Goal: Transaction & Acquisition: Book appointment/travel/reservation

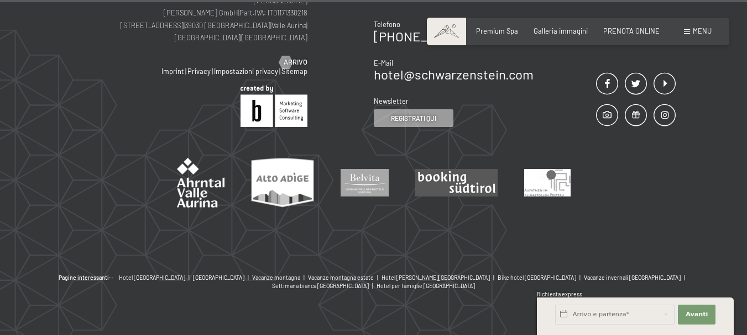
scroll to position [3902, 0]
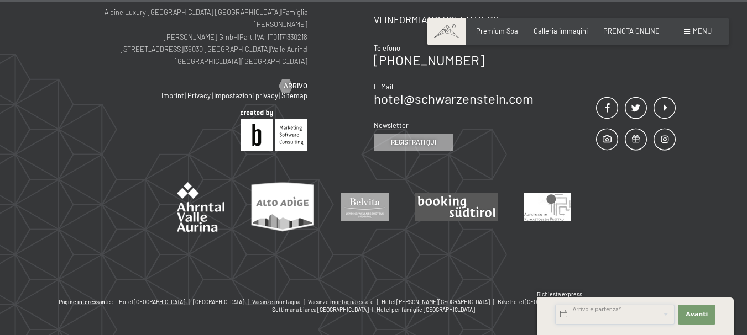
click at [601, 316] on input "text" at bounding box center [614, 315] width 119 height 20
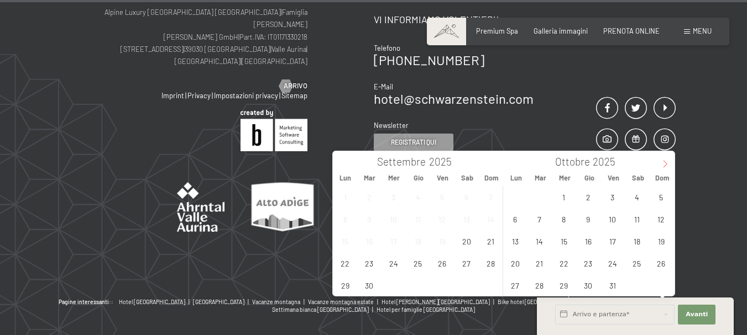
click at [668, 159] on span at bounding box center [664, 160] width 19 height 19
click at [667, 160] on span at bounding box center [664, 160] width 19 height 19
click at [666, 162] on icon at bounding box center [665, 164] width 8 height 8
type input "2026"
click at [638, 259] on span "24" at bounding box center [637, 264] width 22 height 22
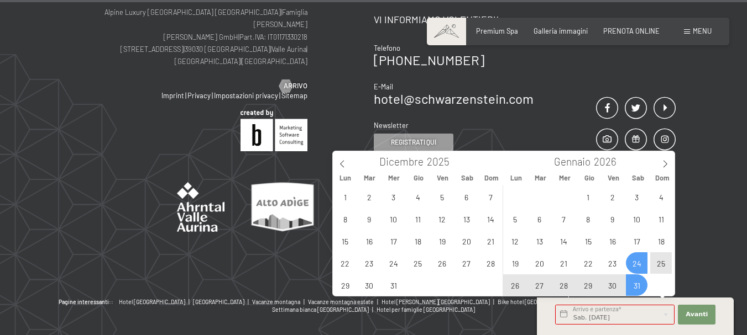
click at [639, 285] on span "31" at bounding box center [637, 286] width 22 height 22
type input "Sab. [DATE] - Sab. [DATE]"
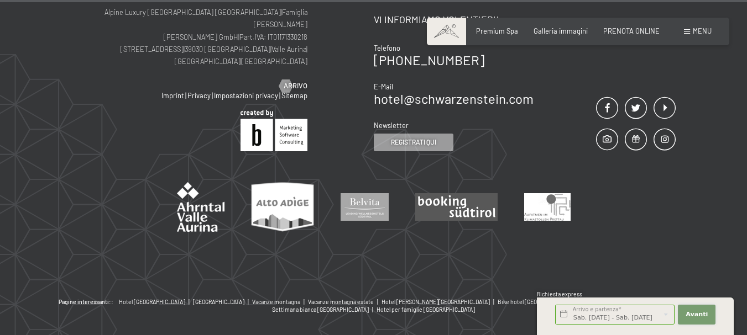
click at [688, 312] on span "Avanti" at bounding box center [696, 315] width 22 height 9
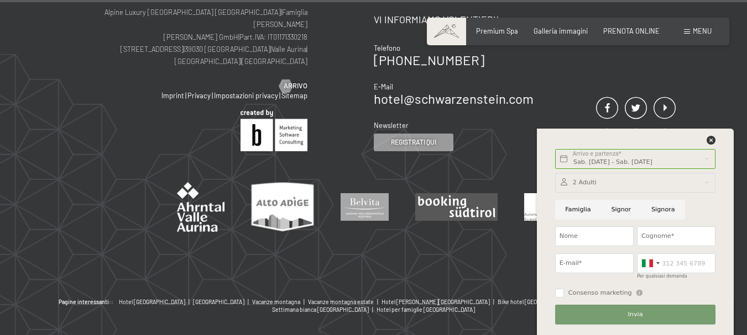
scroll to position [0, 0]
click at [710, 140] on icon at bounding box center [710, 140] width 9 height 9
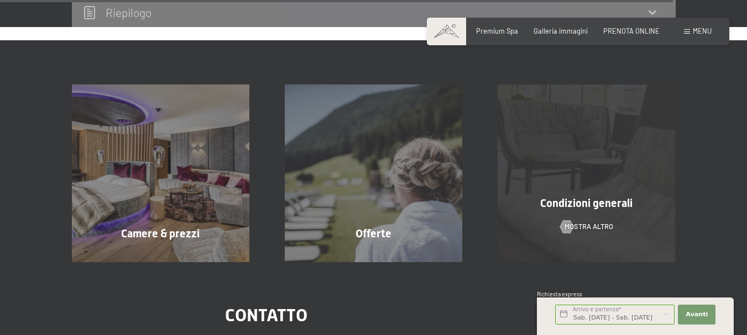
scroll to position [3516, 0]
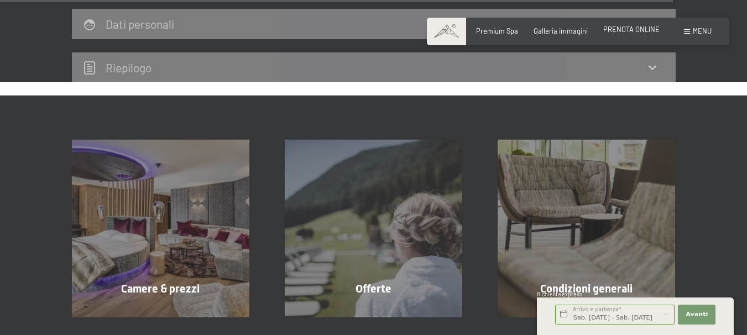
click at [626, 31] on span "PRENOTA ONLINE" at bounding box center [631, 29] width 56 height 9
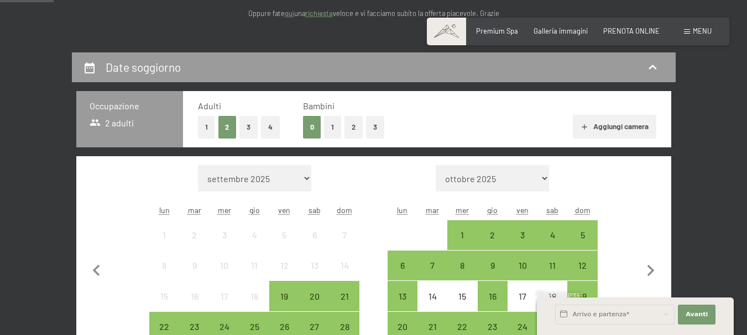
scroll to position [276, 0]
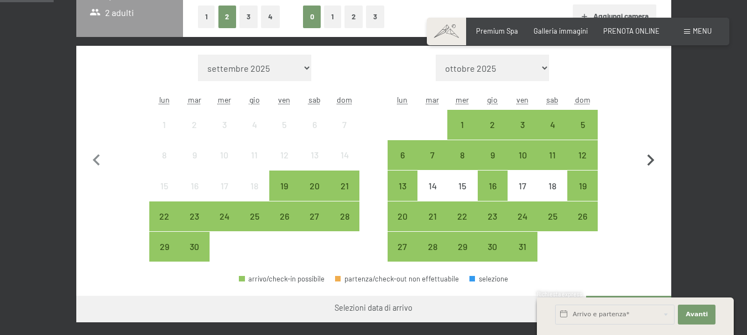
click at [654, 156] on icon "button" at bounding box center [650, 160] width 23 height 23
select select "2025-10-01"
select select "2025-11-01"
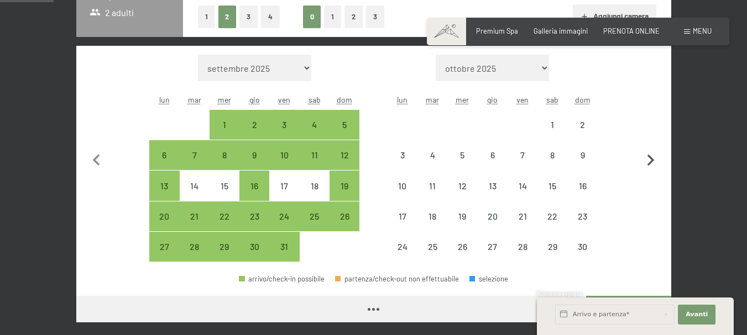
select select "2025-10-01"
select select "2025-11-01"
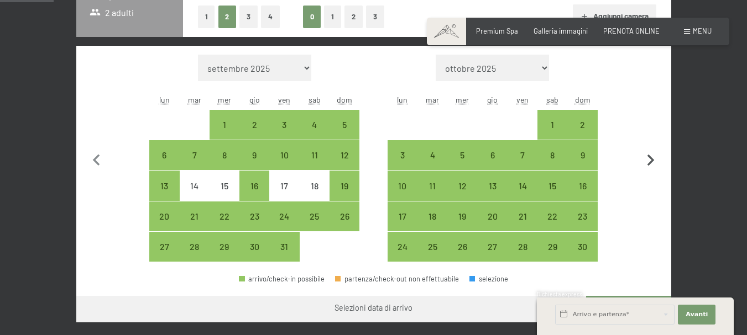
click at [654, 156] on icon "button" at bounding box center [650, 160] width 23 height 23
select select "2025-11-01"
select select "2025-12-01"
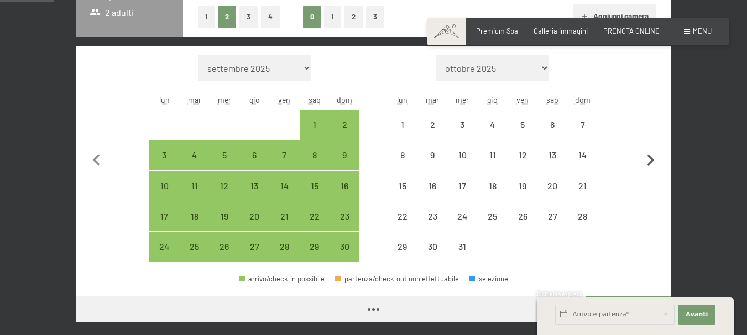
select select "2025-11-01"
select select "2025-12-01"
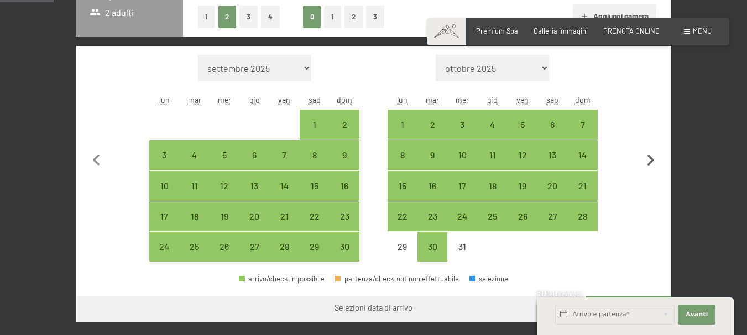
click at [652, 161] on icon "button" at bounding box center [650, 161] width 7 height 12
select select "2025-12-01"
select select "2026-01-01"
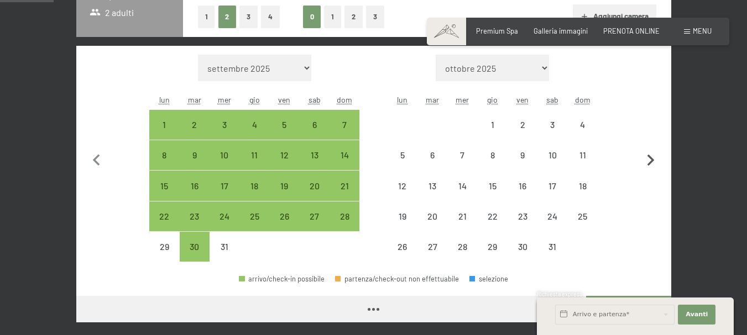
select select "2025-12-01"
select select "2026-01-01"
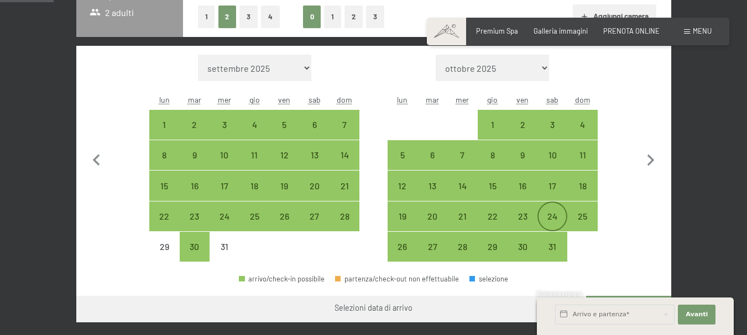
click at [549, 213] on div "24" at bounding box center [552, 226] width 28 height 28
select select "2025-12-01"
select select "2026-01-01"
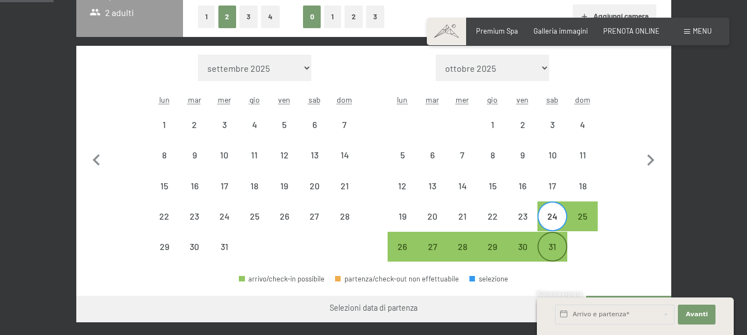
click at [554, 250] on div "31" at bounding box center [552, 257] width 28 height 28
select select "2025-12-01"
select select "2026-01-01"
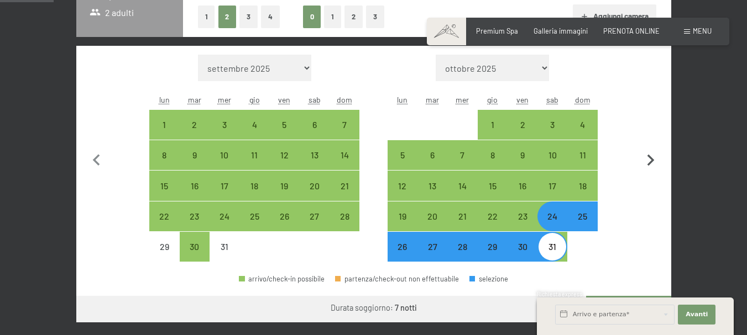
scroll to position [332, 0]
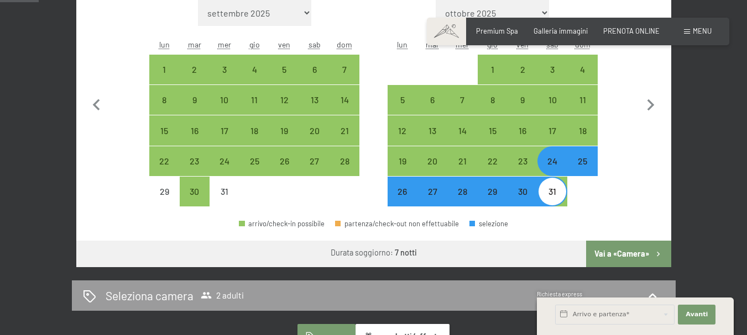
click at [629, 256] on button "Vai a «Camera»" at bounding box center [628, 254] width 85 height 27
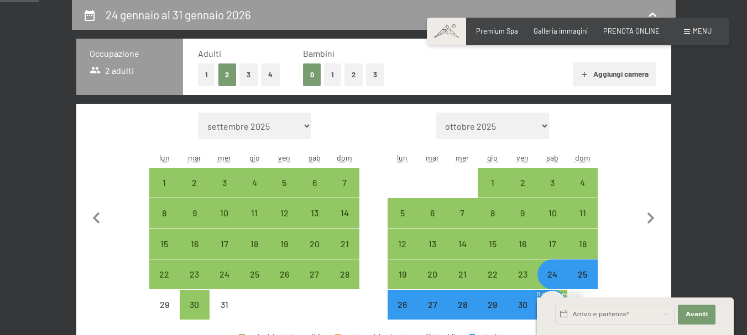
select select "2025-12-01"
select select "2026-01-01"
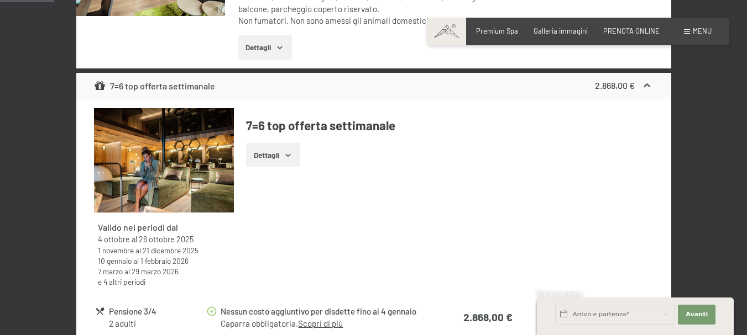
scroll to position [660, 0]
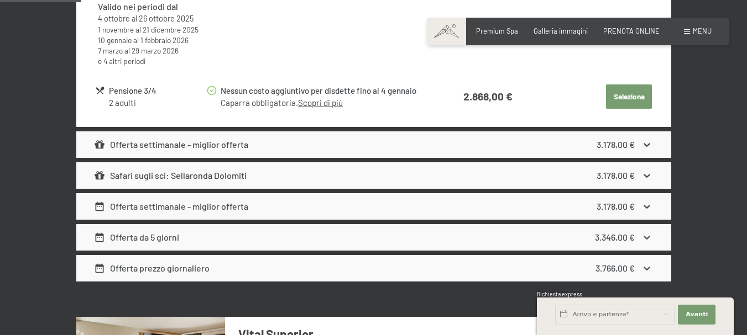
click at [379, 144] on div "Offerta settimanale - miglior offerta 3.178,00 €" at bounding box center [373, 145] width 595 height 27
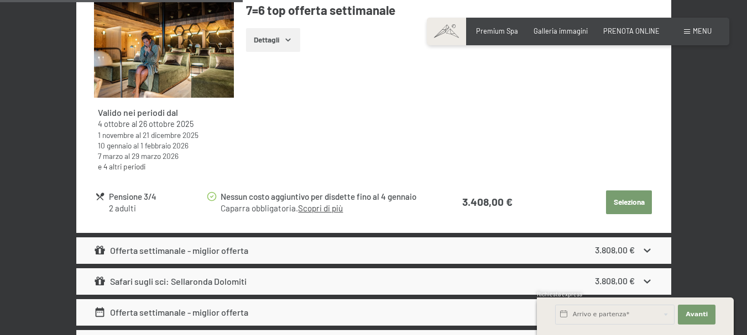
scroll to position [2042, 0]
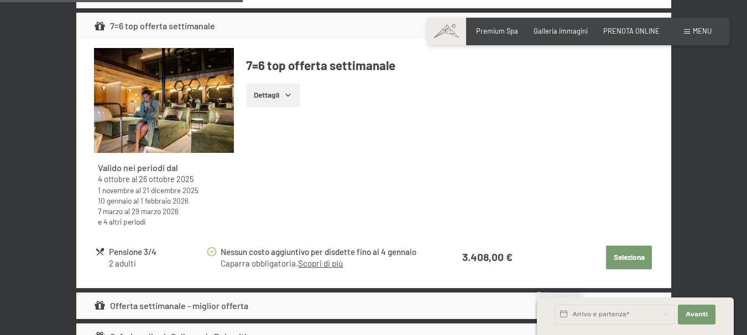
click at [132, 224] on link "e 4 altri periodi" at bounding box center [122, 221] width 48 height 9
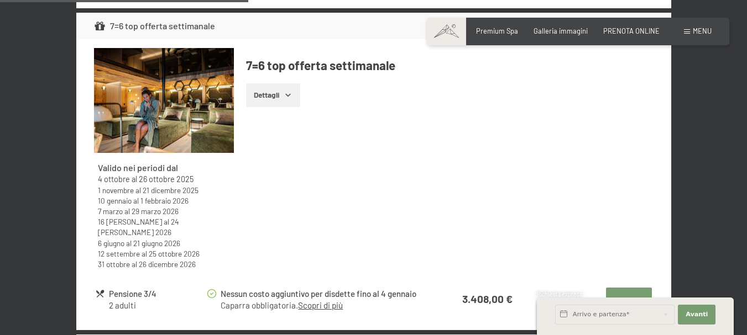
scroll to position [2097, 0]
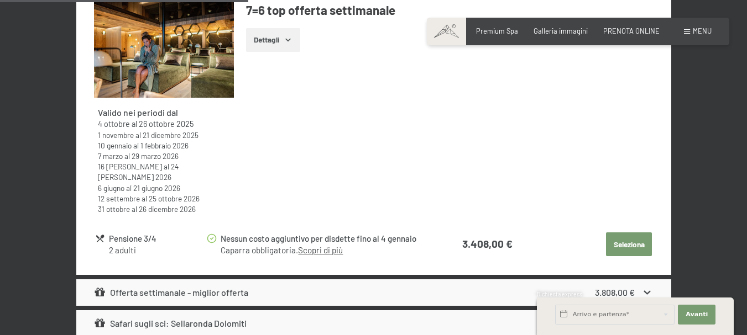
click at [328, 245] on link "Scopri di più" at bounding box center [320, 250] width 45 height 10
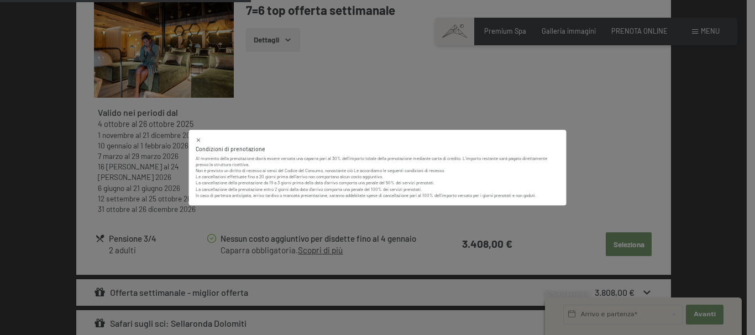
click at [201, 138] on icon at bounding box center [199, 140] width 6 height 6
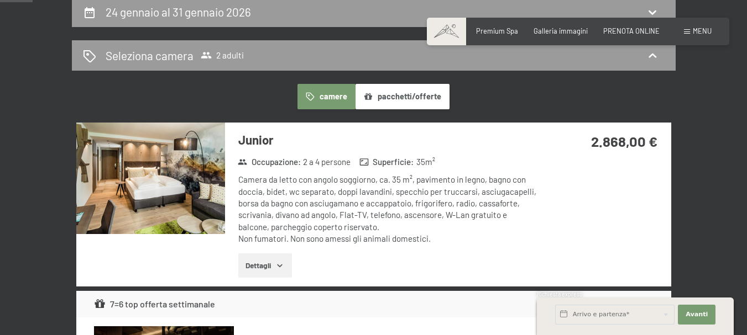
scroll to position [276, 0]
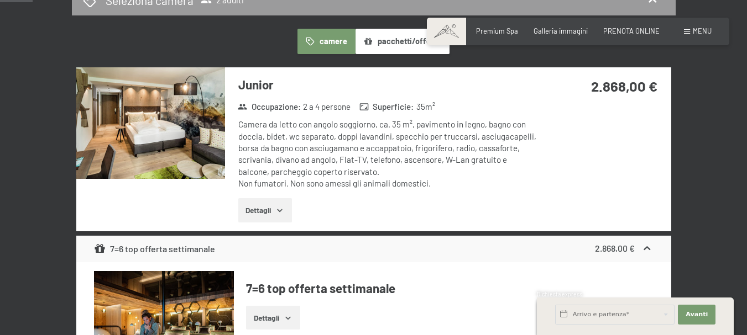
click at [277, 206] on icon "button" at bounding box center [279, 210] width 9 height 9
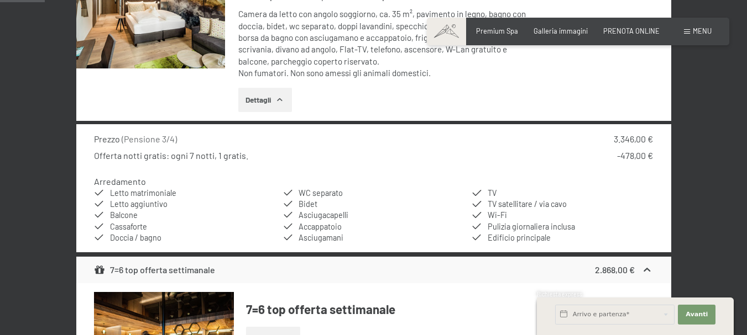
scroll to position [332, 0]
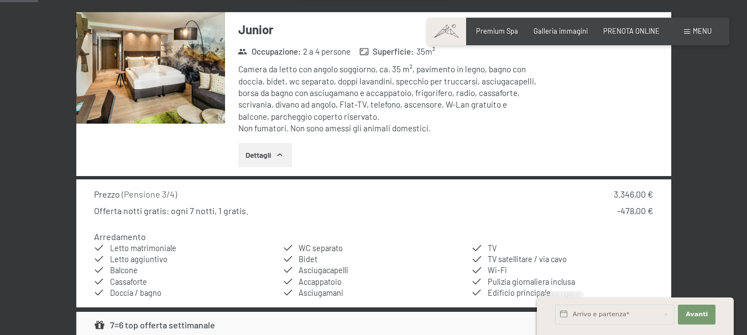
click at [187, 87] on img at bounding box center [150, 68] width 149 height 112
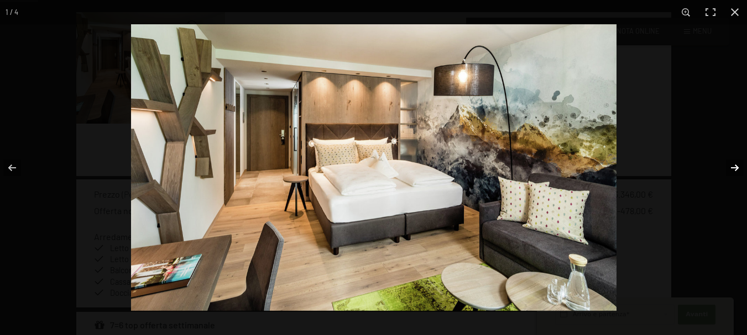
click at [735, 167] on button "button" at bounding box center [727, 167] width 39 height 55
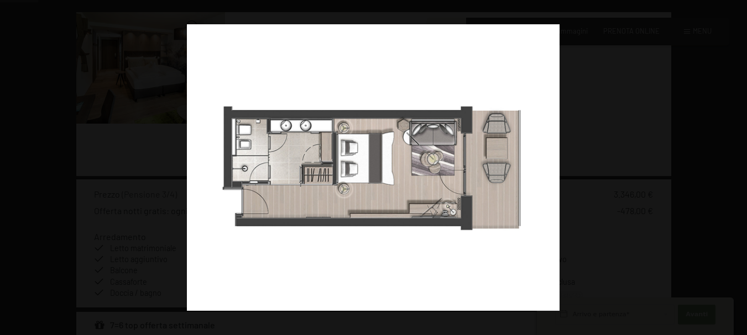
click at [735, 167] on button "button" at bounding box center [727, 167] width 39 height 55
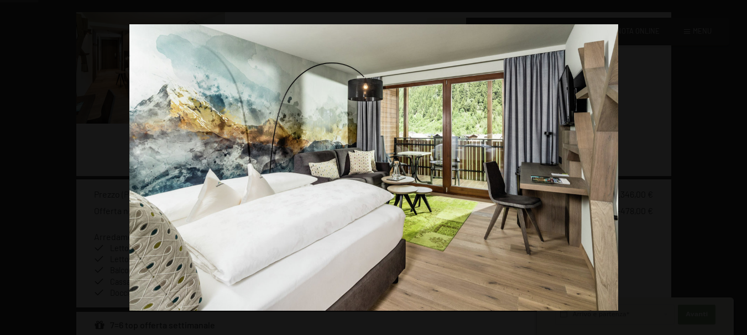
click at [735, 167] on button "button" at bounding box center [727, 167] width 39 height 55
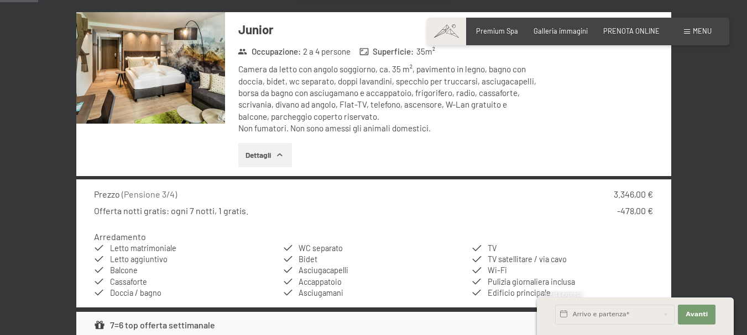
click at [0, 0] on button "button" at bounding box center [0, 0] width 0 height 0
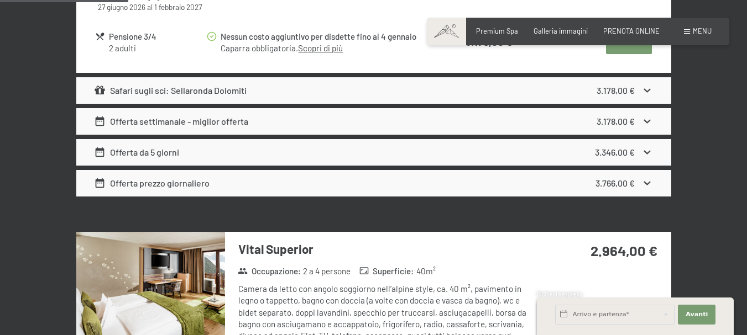
scroll to position [1216, 0]
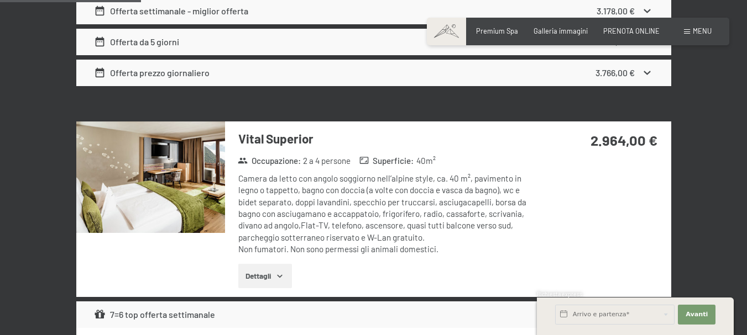
click at [270, 272] on button "Dettagli" at bounding box center [265, 276] width 54 height 24
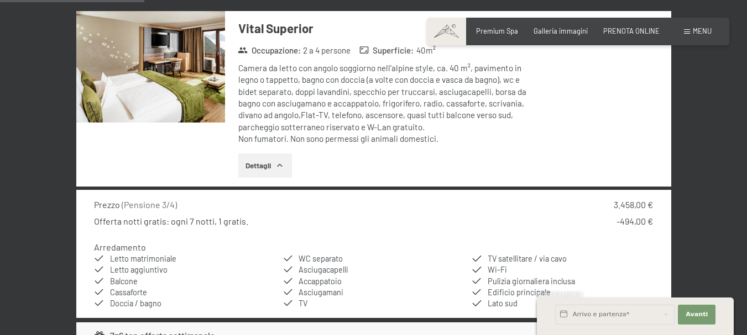
scroll to position [1271, 0]
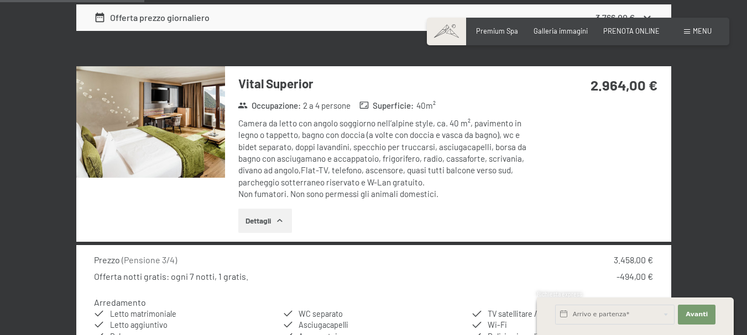
click at [283, 217] on icon "button" at bounding box center [279, 221] width 9 height 9
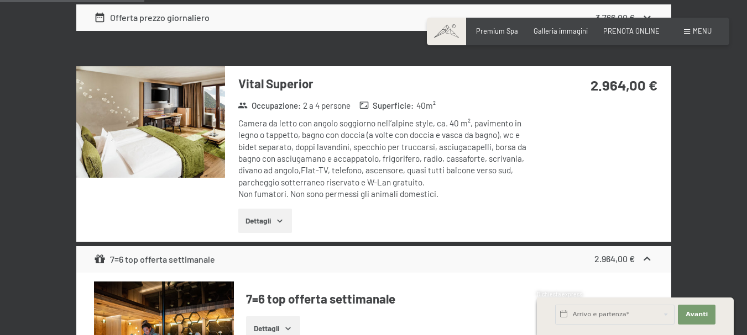
click at [282, 217] on icon "button" at bounding box center [279, 221] width 9 height 9
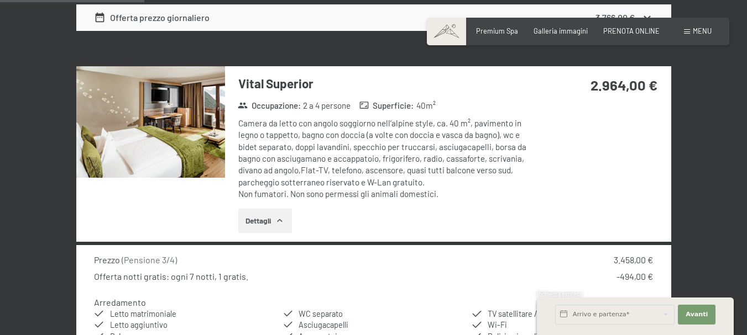
scroll to position [1381, 0]
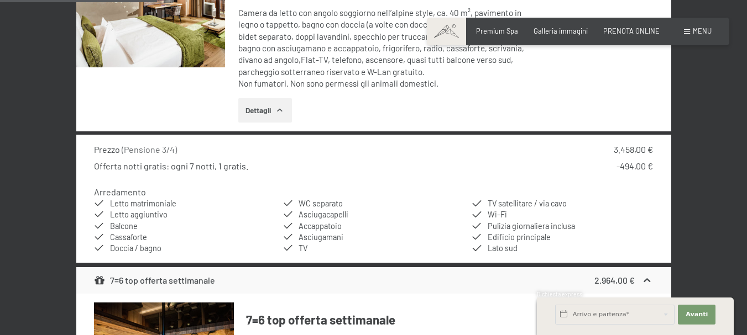
click at [161, 51] on img at bounding box center [150, 12] width 149 height 112
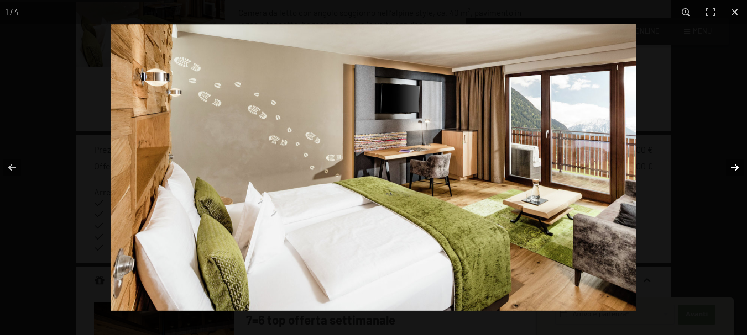
click at [730, 165] on button "button" at bounding box center [727, 167] width 39 height 55
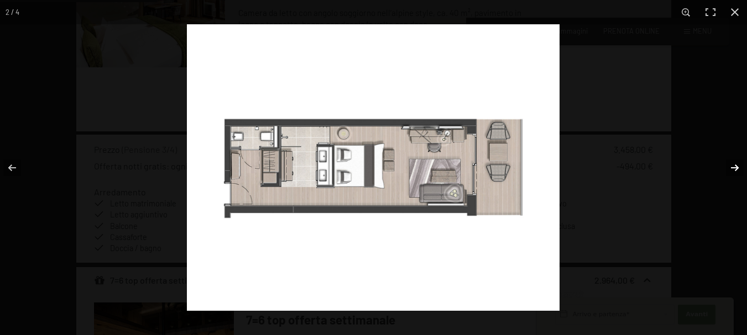
click at [731, 164] on button "button" at bounding box center [727, 167] width 39 height 55
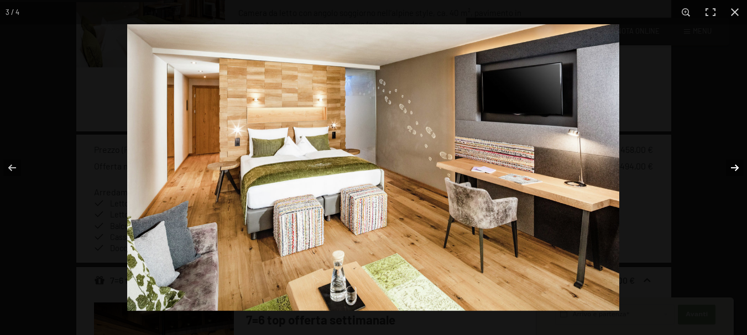
click at [731, 164] on button "button" at bounding box center [727, 167] width 39 height 55
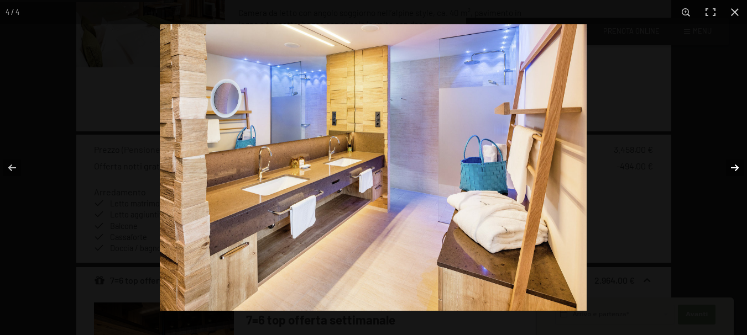
click at [731, 164] on button "button" at bounding box center [727, 167] width 39 height 55
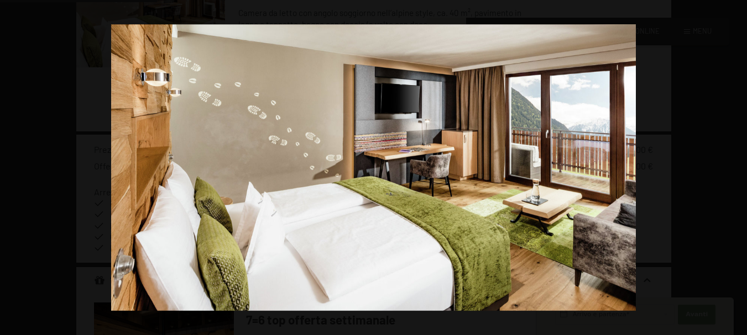
click at [731, 164] on button "button" at bounding box center [727, 167] width 39 height 55
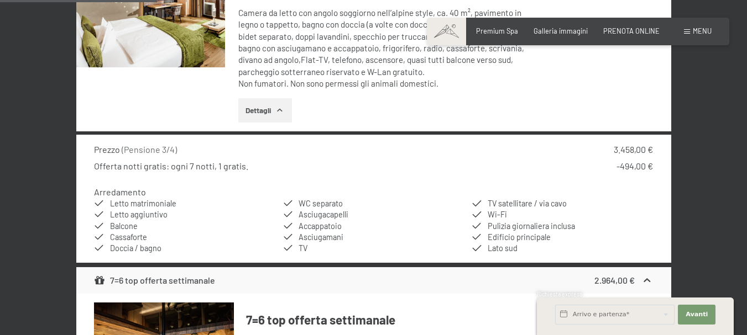
click at [0, 0] on button "button" at bounding box center [0, 0] width 0 height 0
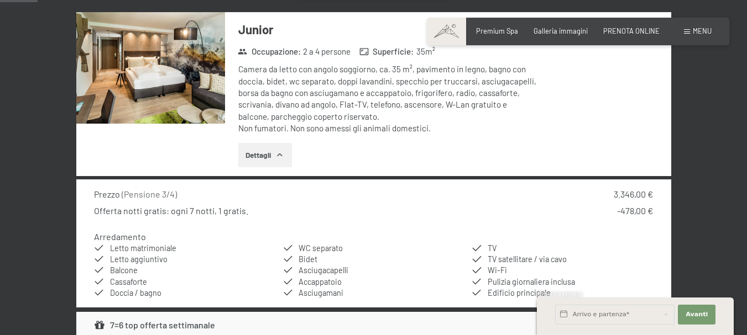
scroll to position [387, 0]
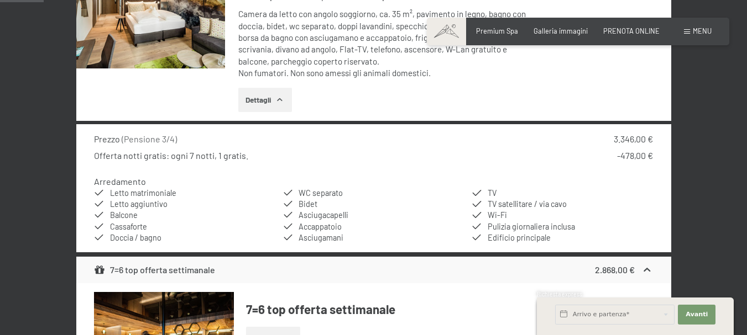
click at [260, 96] on button "Dettagli" at bounding box center [265, 100] width 54 height 24
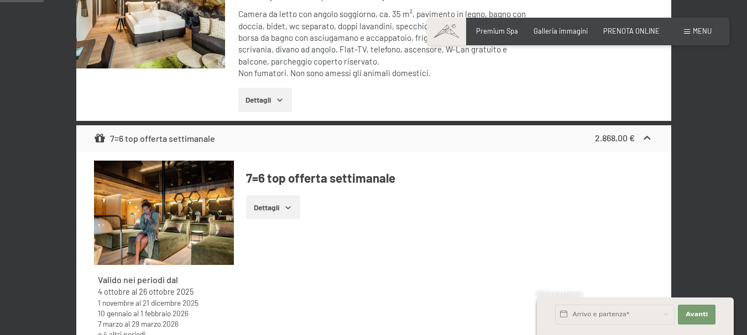
click at [269, 92] on button "Dettagli" at bounding box center [265, 100] width 54 height 24
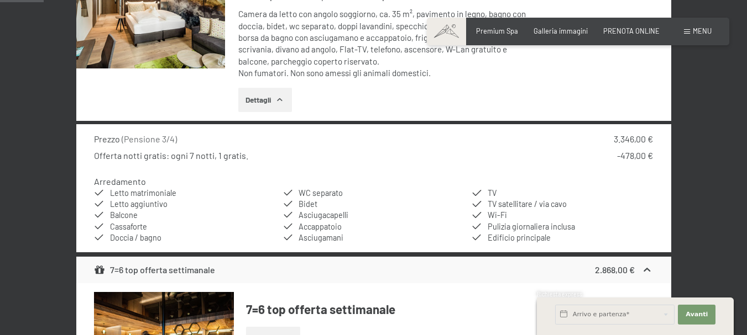
click at [187, 41] on img at bounding box center [150, 13] width 149 height 112
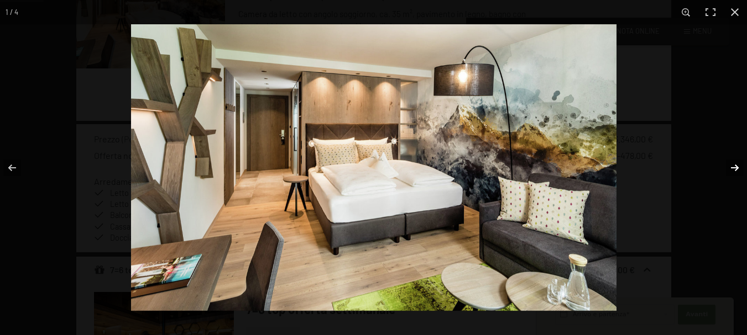
click at [734, 169] on button "button" at bounding box center [727, 167] width 39 height 55
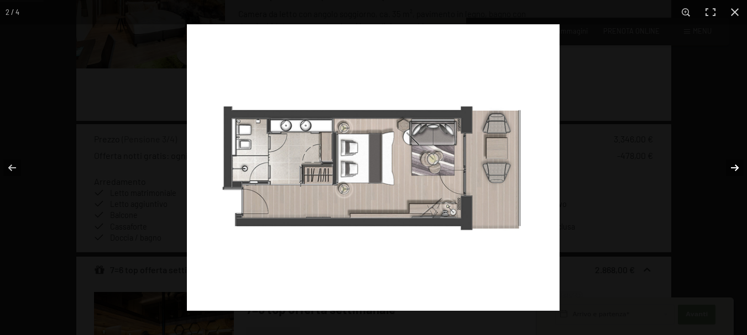
click at [734, 168] on button "button" at bounding box center [727, 167] width 39 height 55
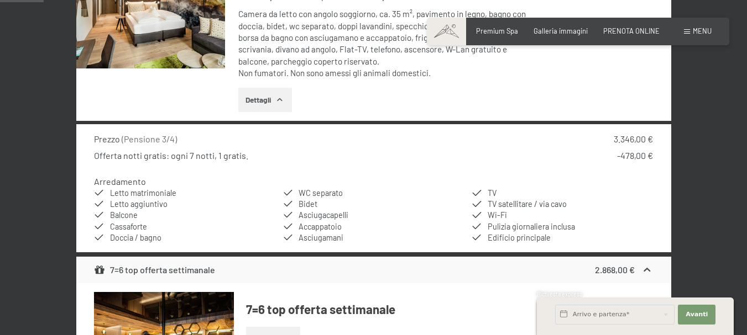
click at [0, 0] on button "button" at bounding box center [0, 0] width 0 height 0
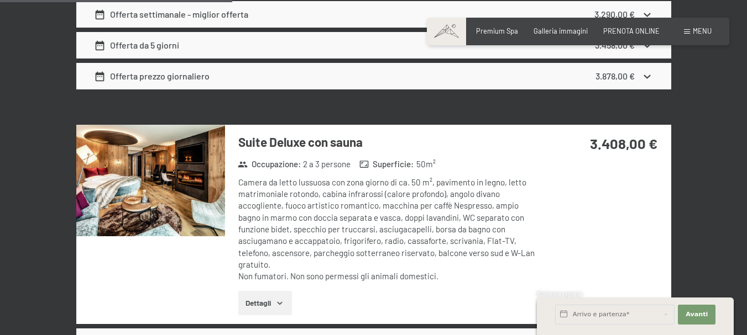
scroll to position [2045, 0]
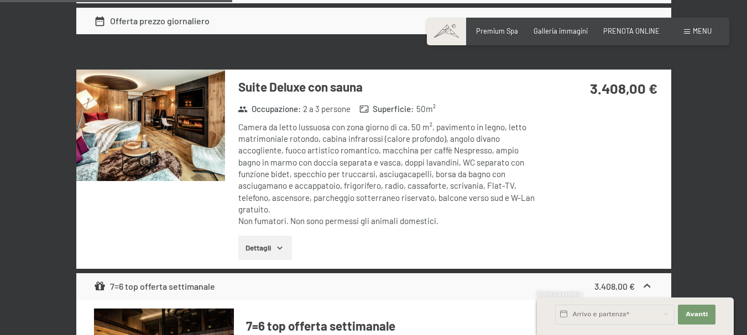
click at [178, 125] on img at bounding box center [150, 126] width 149 height 112
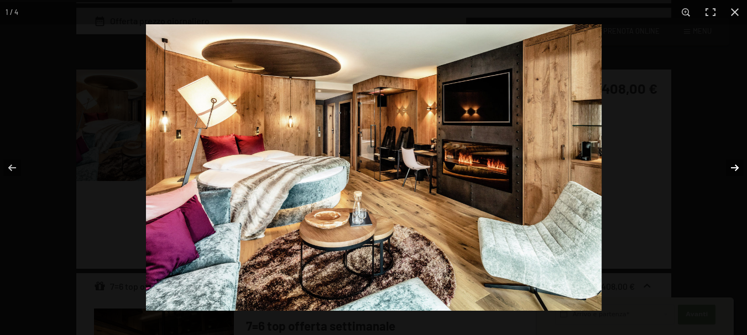
click at [737, 167] on button "button" at bounding box center [727, 167] width 39 height 55
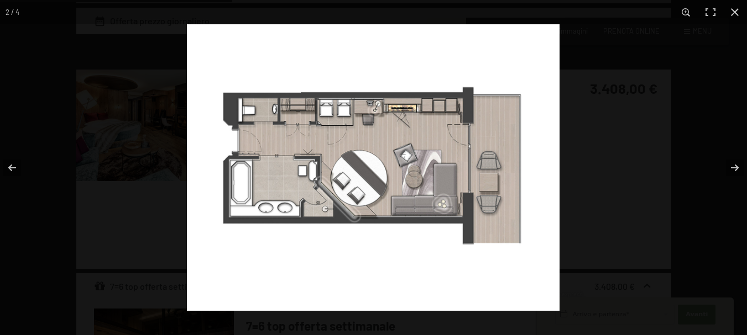
click at [242, 186] on img at bounding box center [373, 167] width 372 height 287
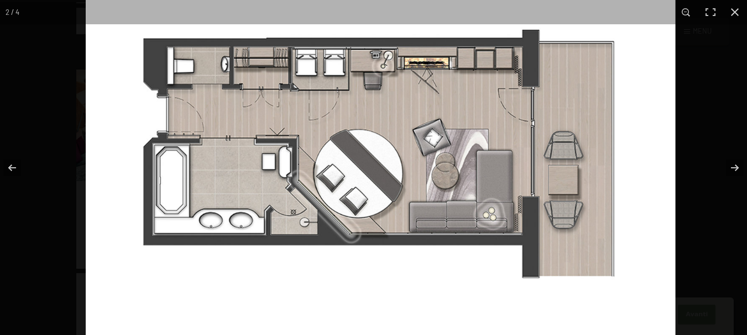
click at [243, 186] on img at bounding box center [380, 157] width 589 height 454
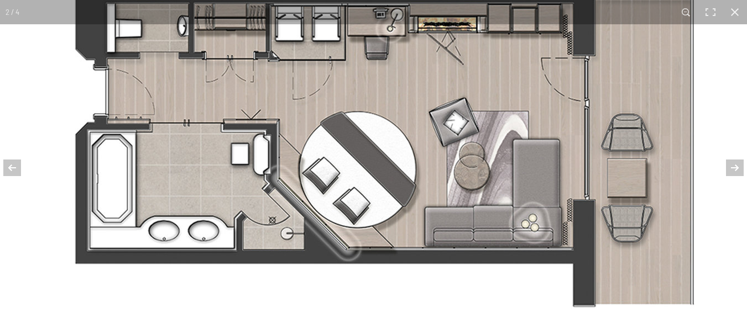
click at [118, 181] on img at bounding box center [387, 148] width 774 height 596
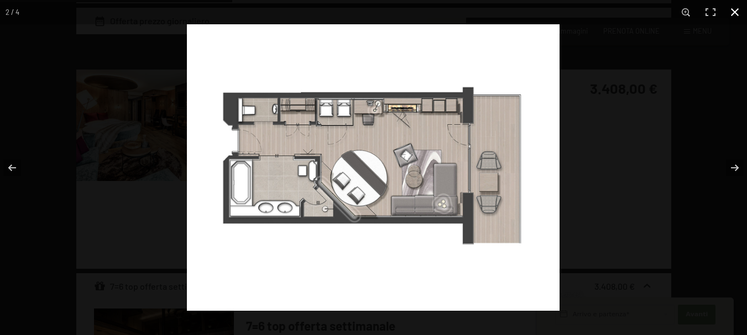
click at [733, 8] on button "button" at bounding box center [734, 12] width 24 height 24
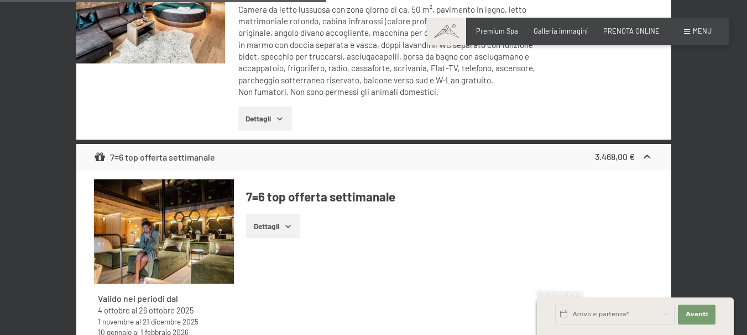
scroll to position [2708, 0]
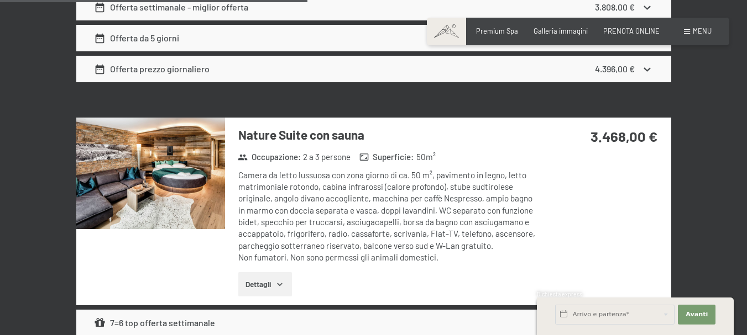
click at [169, 172] on img at bounding box center [150, 174] width 149 height 112
click at [0, 0] on button "button" at bounding box center [0, 0] width 0 height 0
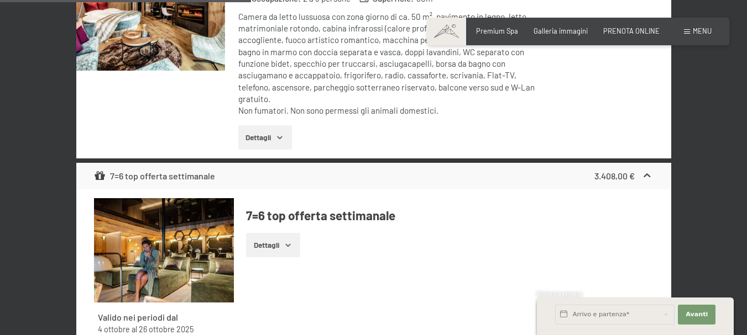
scroll to position [2100, 0]
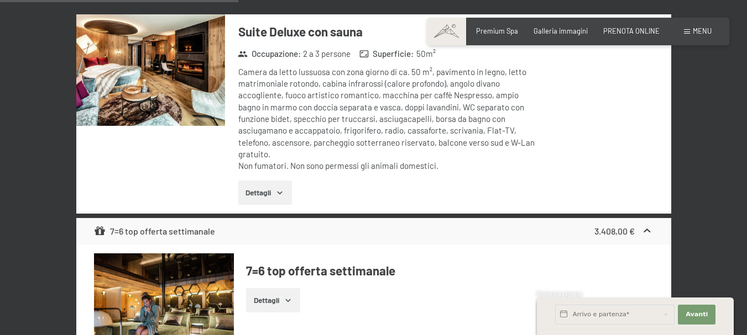
click at [196, 78] on img at bounding box center [150, 70] width 149 height 112
click at [0, 0] on button "button" at bounding box center [0, 0] width 0 height 0
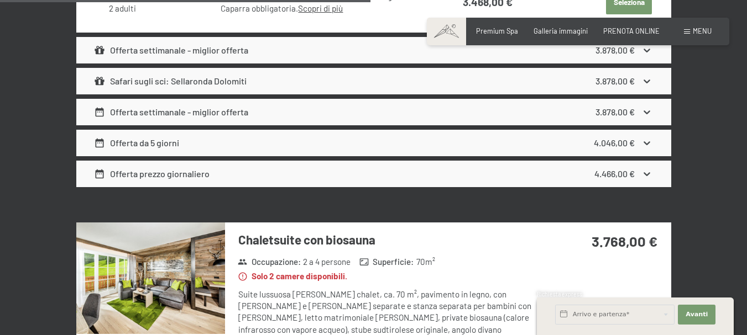
scroll to position [3371, 0]
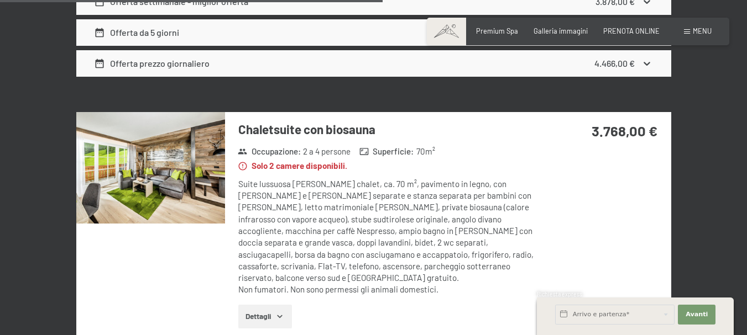
click at [174, 158] on img at bounding box center [150, 168] width 149 height 112
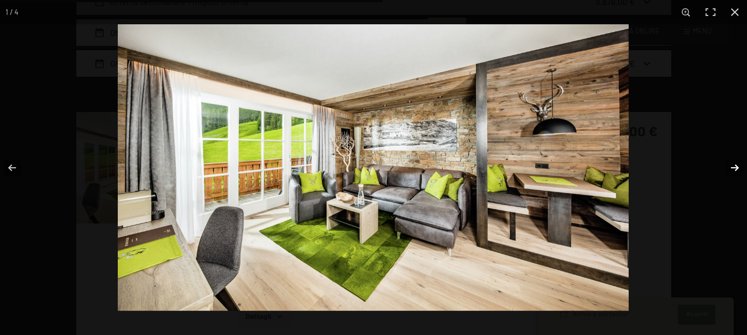
click at [734, 169] on button "button" at bounding box center [727, 167] width 39 height 55
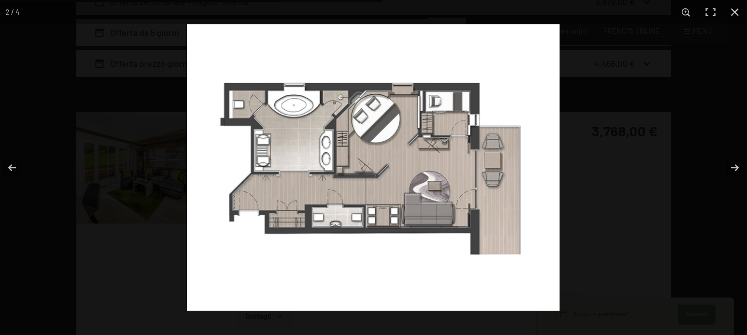
click at [295, 223] on img at bounding box center [373, 167] width 372 height 287
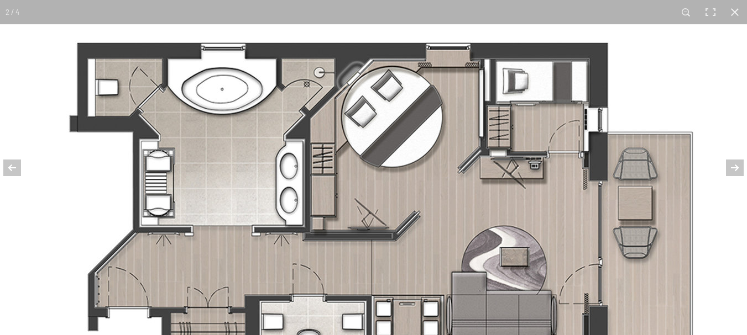
click at [169, 191] on img at bounding box center [387, 219] width 774 height 596
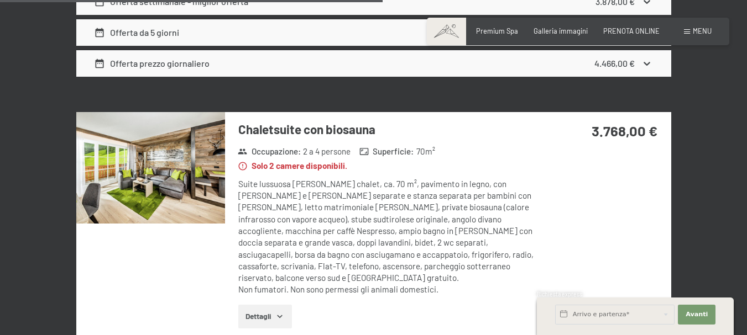
click at [0, 0] on button "button" at bounding box center [0, 0] width 0 height 0
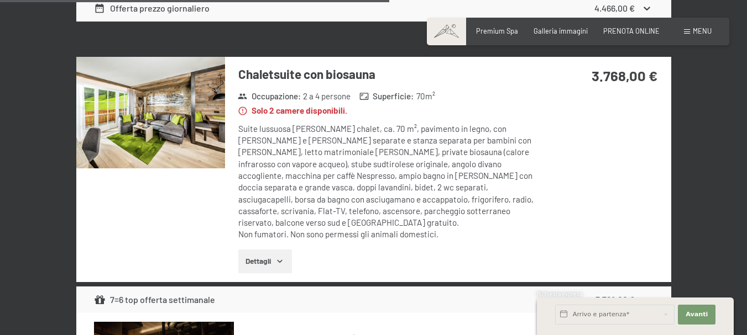
click at [276, 250] on button "Dettagli" at bounding box center [265, 262] width 54 height 24
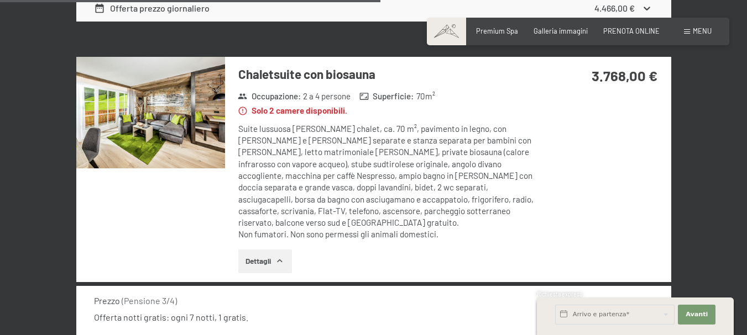
scroll to position [3371, 0]
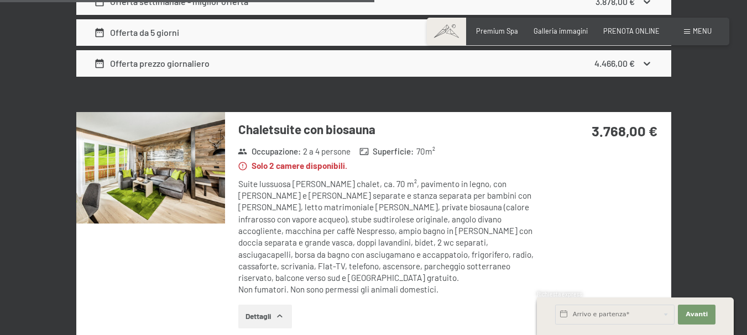
click at [164, 169] on img at bounding box center [150, 168] width 149 height 112
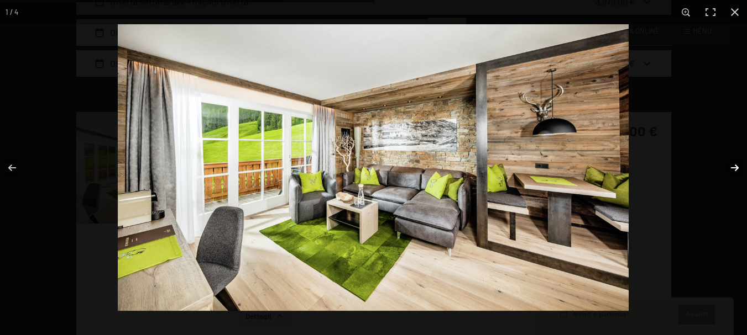
click at [734, 165] on button "button" at bounding box center [727, 167] width 39 height 55
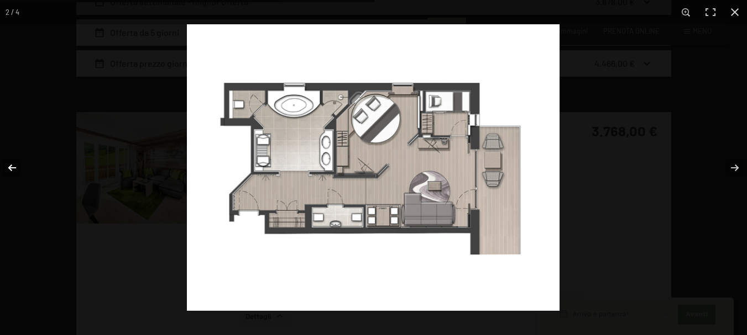
click at [18, 161] on button "button" at bounding box center [19, 167] width 39 height 55
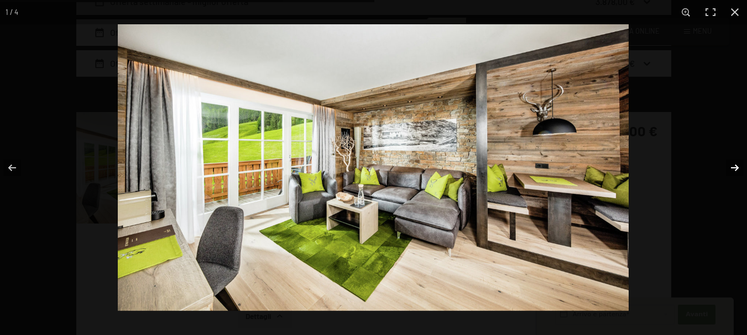
click at [733, 165] on button "button" at bounding box center [727, 167] width 39 height 55
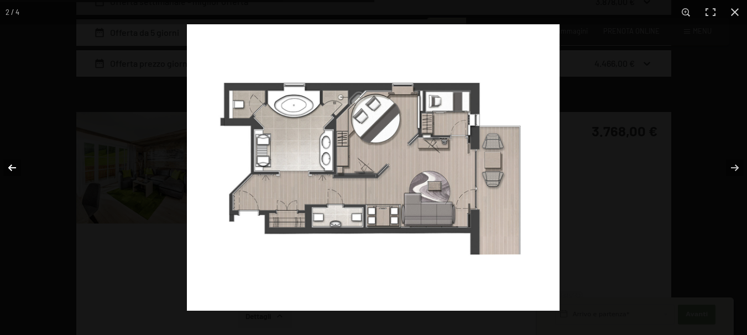
click at [15, 164] on button "button" at bounding box center [19, 167] width 39 height 55
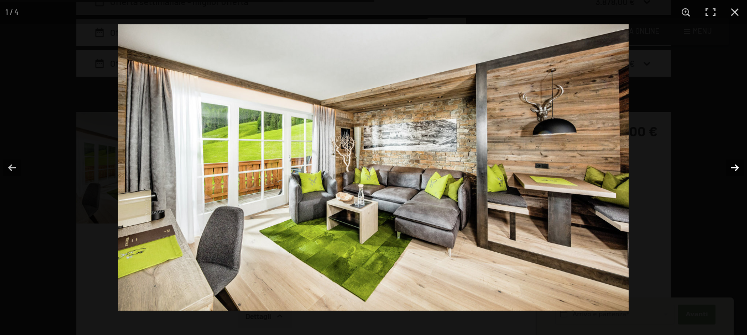
click at [734, 167] on button "button" at bounding box center [727, 167] width 39 height 55
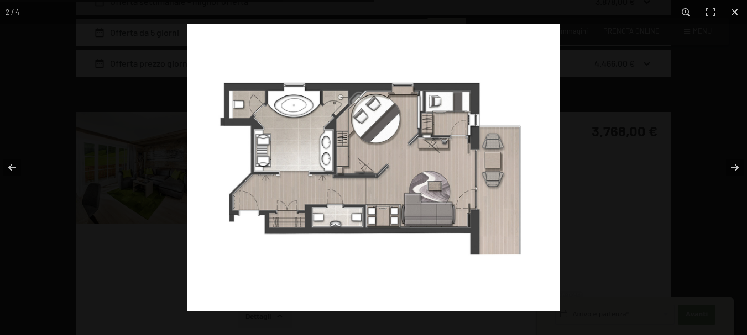
click at [458, 111] on img at bounding box center [373, 167] width 372 height 287
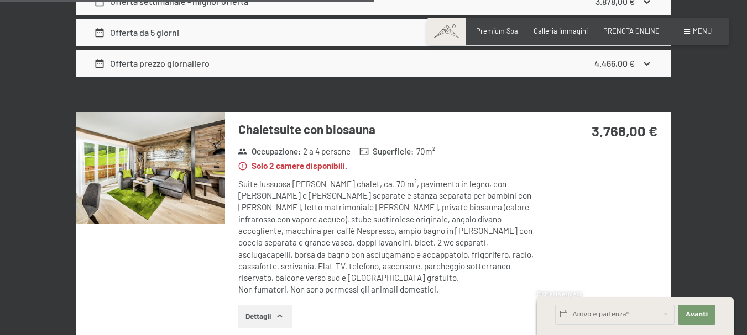
click at [0, 0] on button "button" at bounding box center [0, 0] width 0 height 0
click at [164, 169] on img at bounding box center [150, 168] width 149 height 112
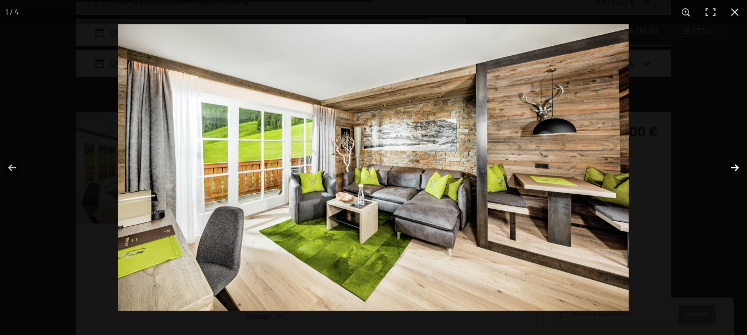
click at [735, 171] on button "button" at bounding box center [727, 167] width 39 height 55
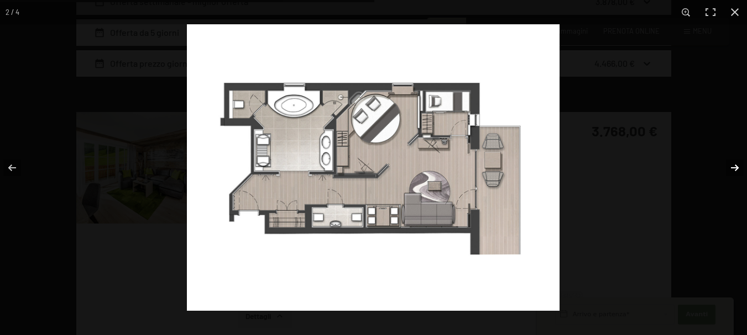
click at [735, 171] on button "button" at bounding box center [727, 167] width 39 height 55
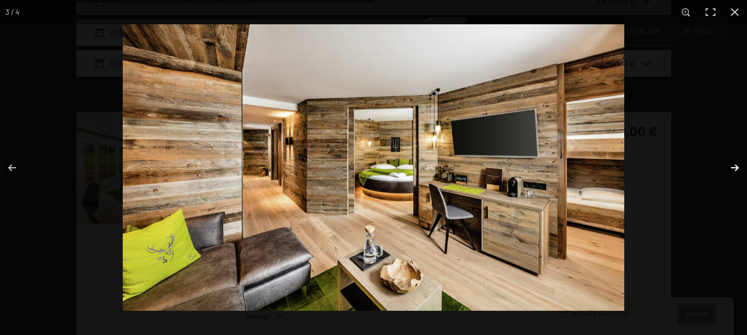
click at [736, 166] on button "button" at bounding box center [727, 167] width 39 height 55
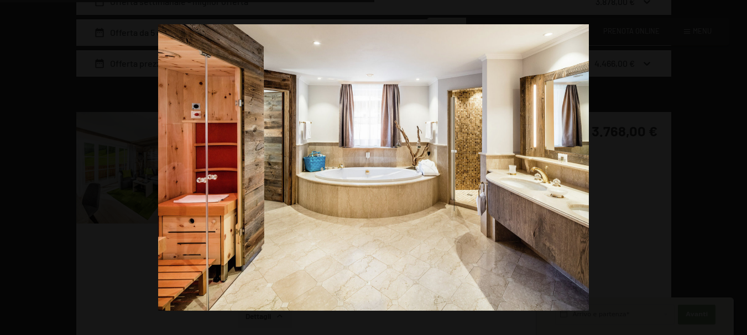
click at [733, 167] on button "button" at bounding box center [727, 167] width 39 height 55
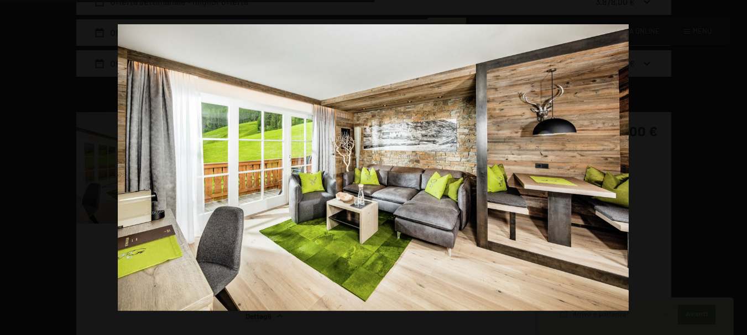
click at [733, 167] on button "button" at bounding box center [727, 167] width 39 height 55
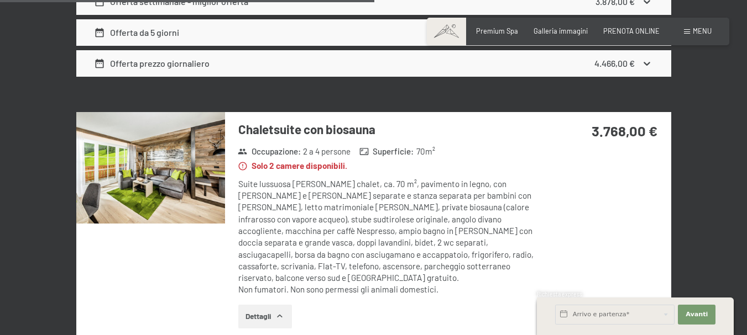
click at [0, 0] on button "button" at bounding box center [0, 0] width 0 height 0
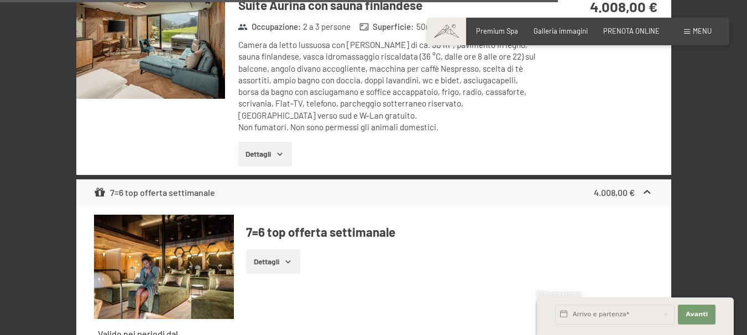
scroll to position [4918, 0]
